Goal: Check status: Check status

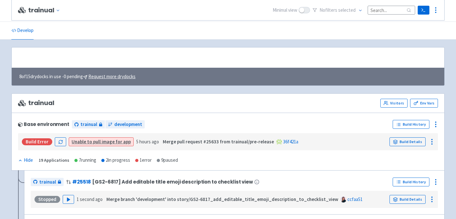
scroll to position [163, 0]
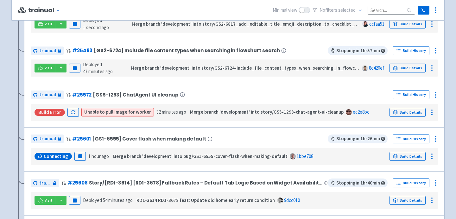
scroll to position [280, 0]
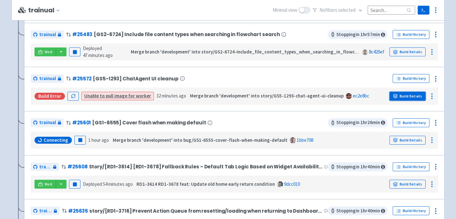
click at [412, 97] on link "Build Details" at bounding box center [407, 96] width 36 height 9
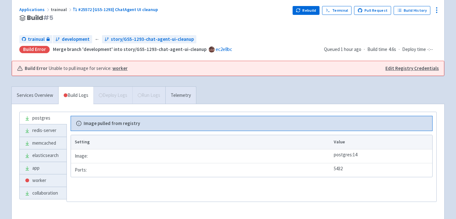
scroll to position [50, 0]
click at [53, 178] on link "worker" at bounding box center [43, 180] width 47 height 12
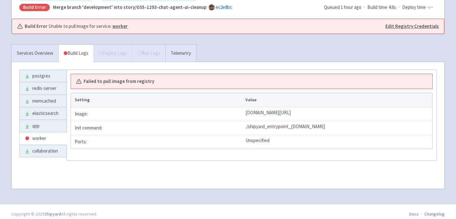
scroll to position [96, 0]
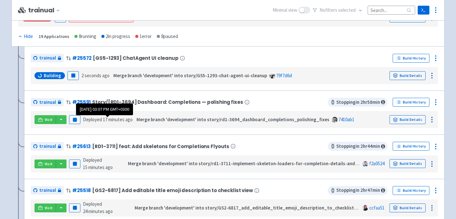
scroll to position [126, 0]
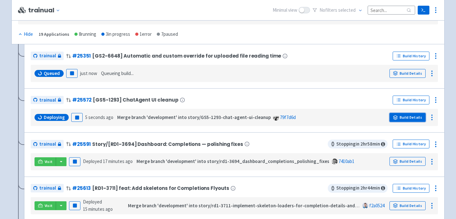
click at [402, 117] on link "Build Details" at bounding box center [407, 117] width 36 height 9
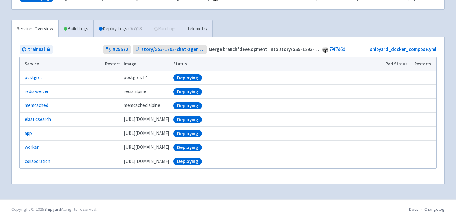
scroll to position [1, 0]
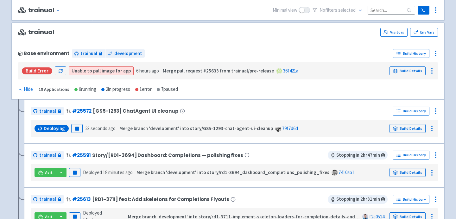
scroll to position [68, 0]
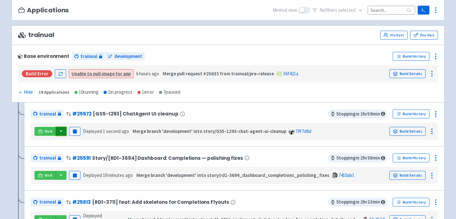
click at [58, 129] on button "button" at bounding box center [61, 131] width 11 height 9
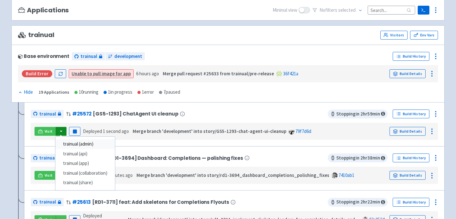
click at [73, 142] on link "trainual (admin)" at bounding box center [85, 144] width 60 height 10
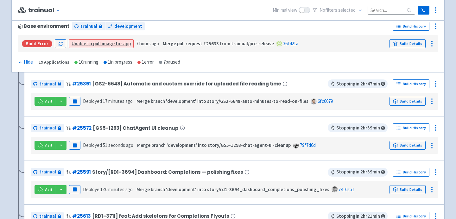
scroll to position [104, 0]
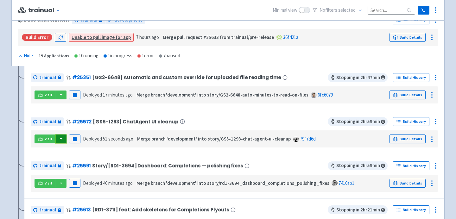
click at [61, 142] on button "button" at bounding box center [61, 139] width 11 height 9
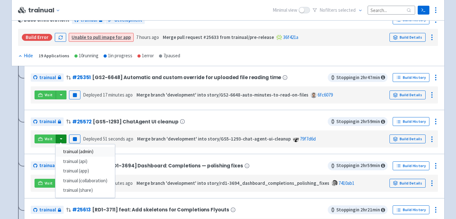
click at [66, 154] on link "trainual (admin)" at bounding box center [85, 152] width 60 height 10
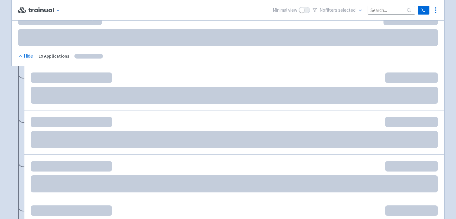
scroll to position [112, 0]
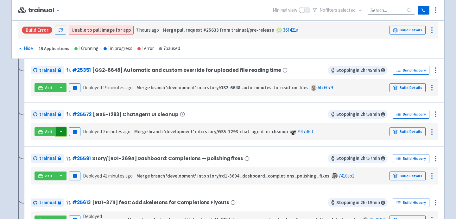
click at [60, 131] on button "button" at bounding box center [61, 131] width 11 height 9
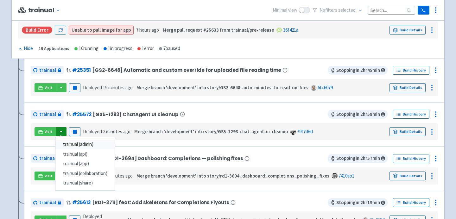
click at [61, 145] on link "trainual (admin)" at bounding box center [85, 145] width 60 height 10
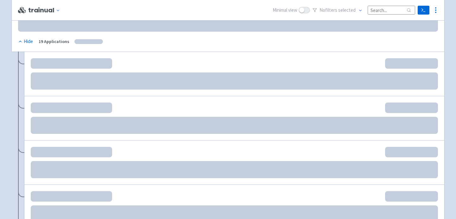
scroll to position [119, 0]
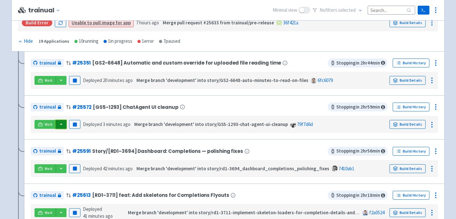
click at [61, 126] on button "button" at bounding box center [61, 124] width 11 height 9
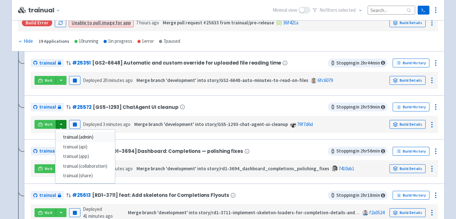
click at [69, 139] on link "trainual (admin)" at bounding box center [85, 137] width 60 height 10
